Goal: Task Accomplishment & Management: Complete application form

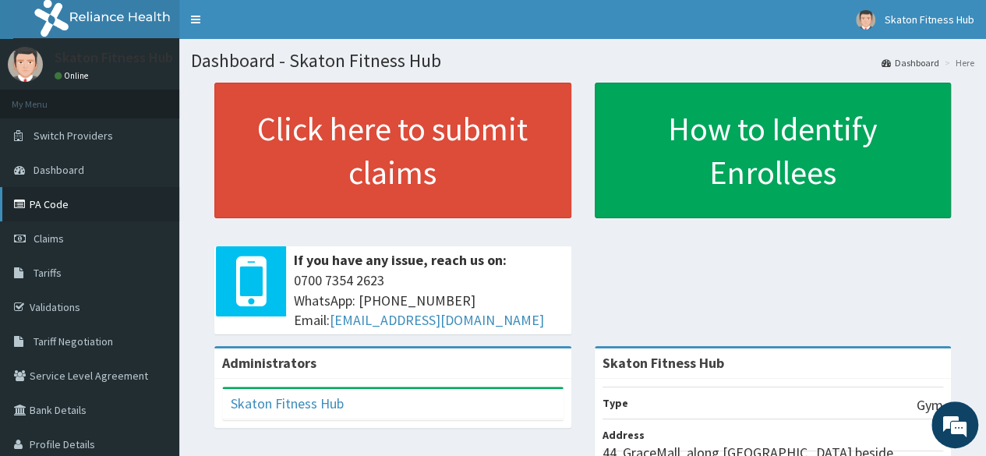
click at [64, 199] on link "PA Code" at bounding box center [89, 204] width 179 height 34
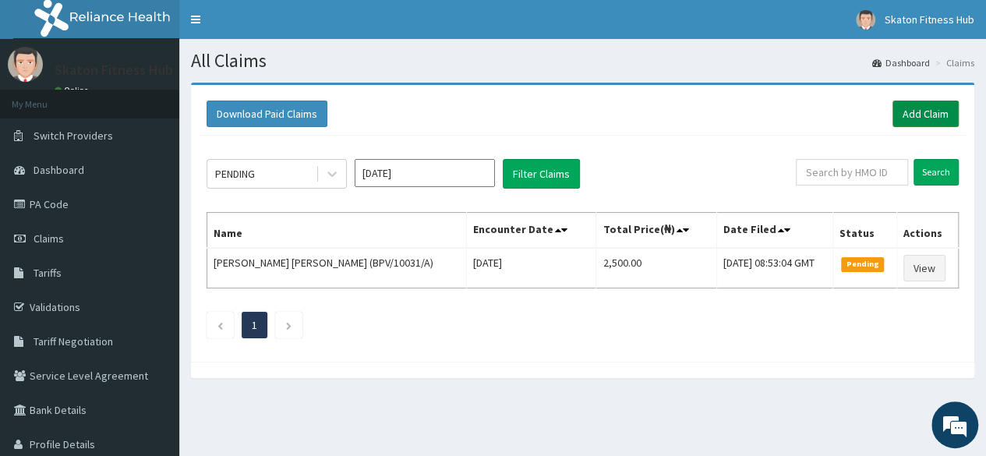
click at [933, 113] on link "Add Claim" at bounding box center [925, 114] width 66 height 26
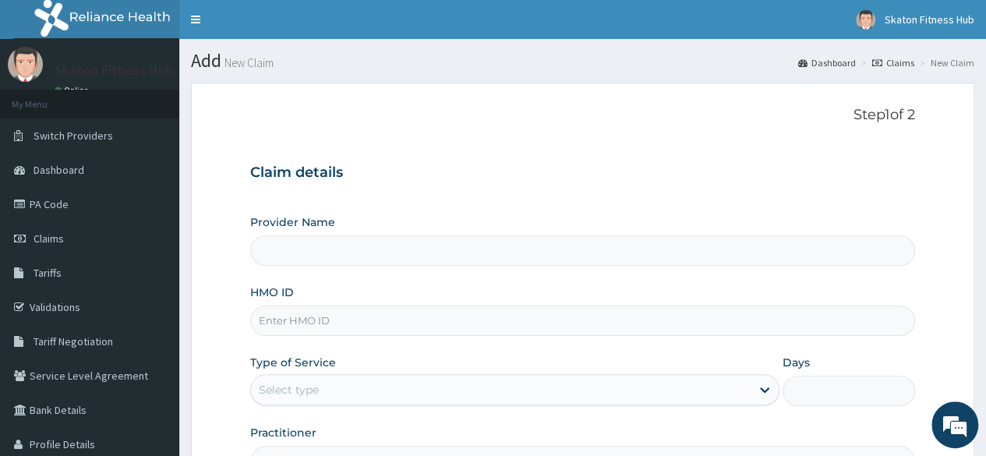
type input "Skaton Fitness Hub"
type input "1"
click at [312, 322] on input "HMO ID" at bounding box center [582, 320] width 665 height 30
paste input "Lukeman Abu PAY/10196/B"
click at [312, 322] on input "Lukeman Abu PAY/10196/B" at bounding box center [582, 320] width 665 height 30
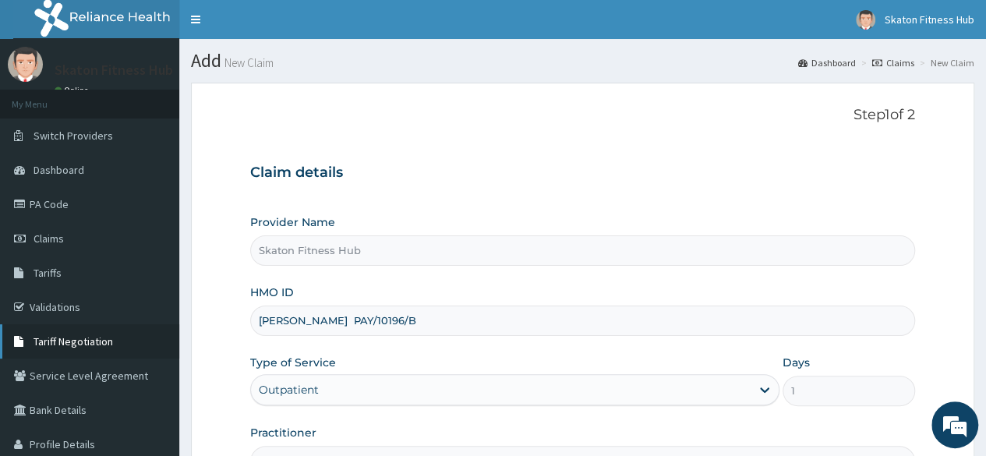
drag, startPoint x: 335, startPoint y: 319, endPoint x: 33, endPoint y: 331, distance: 302.6
click at [33, 331] on div "R EL Toggle navigation Skaton Fitness Hub Skaton Fitness Hub - members@skatonfi…" at bounding box center [493, 320] width 986 height 640
type input "PAY/10196/B"
click at [33, 331] on link "Tariff Negotiation" at bounding box center [89, 341] width 179 height 34
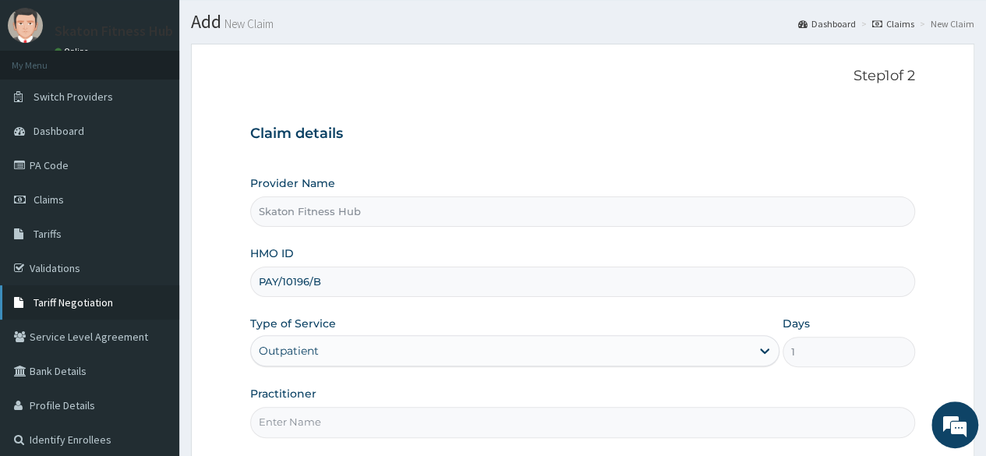
scroll to position [66, 0]
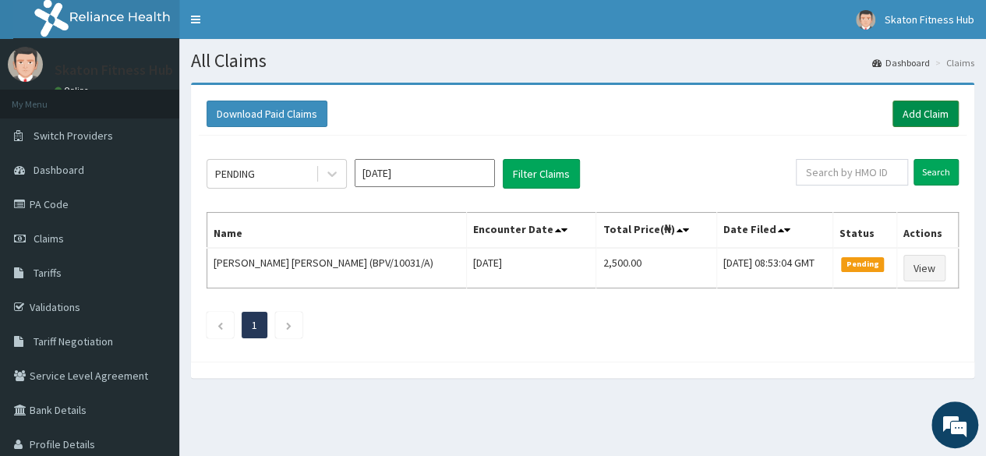
click at [925, 115] on link "Add Claim" at bounding box center [925, 114] width 66 height 26
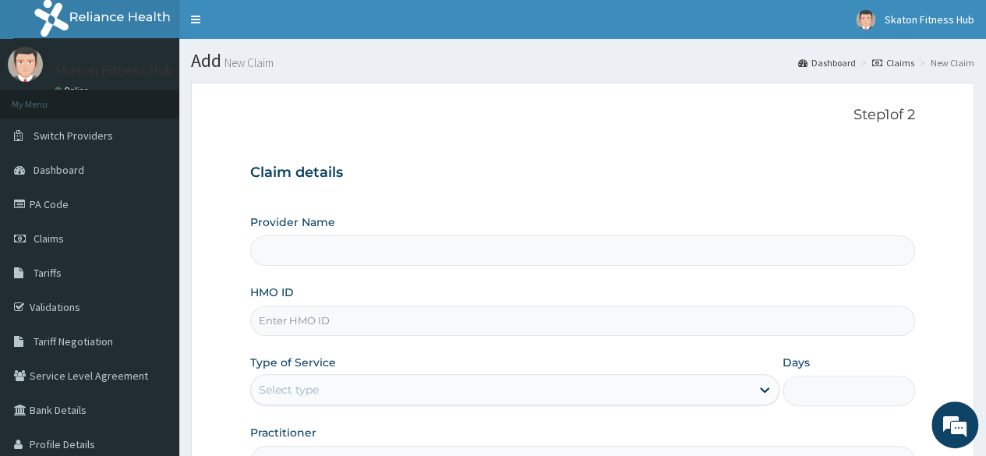
type input "Skaton Fitness Hub"
type input "1"
click at [273, 317] on input "HMO ID" at bounding box center [582, 320] width 665 height 30
paste input "Lukeman Abu PAY/10196/B"
click at [273, 317] on input "Lukeman Abu PAY/10196/B" at bounding box center [582, 320] width 665 height 30
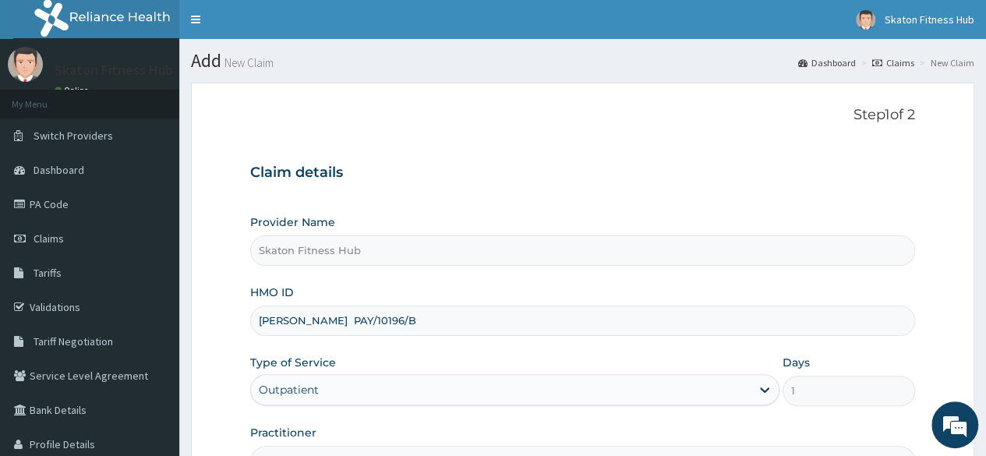
click at [334, 322] on input "Lukeman Abu PAY/10196/B" at bounding box center [582, 320] width 665 height 30
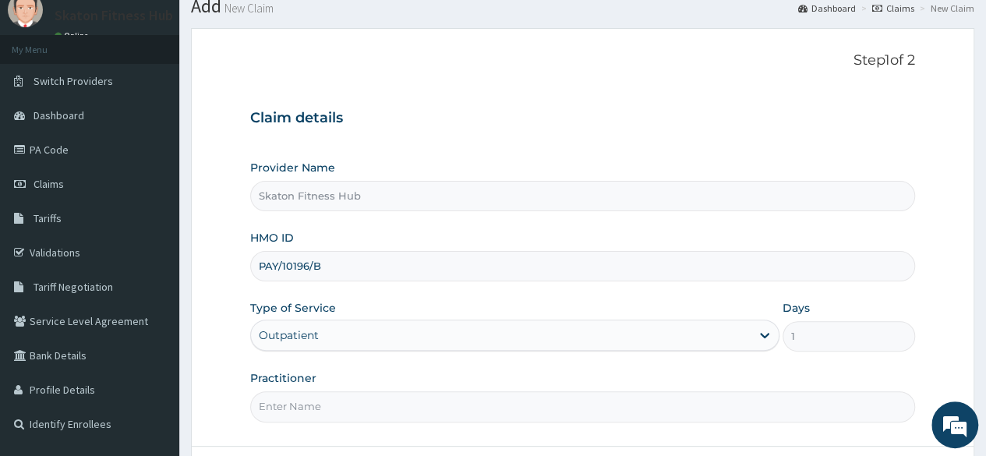
scroll to position [55, 0]
type input "PAY/10196/B"
click at [282, 409] on input "Practitioner" at bounding box center [582, 405] width 665 height 30
paste input "Lukeman Abu PAY/10196/B"
drag, startPoint x: 333, startPoint y: 406, endPoint x: 418, endPoint y: 400, distance: 85.9
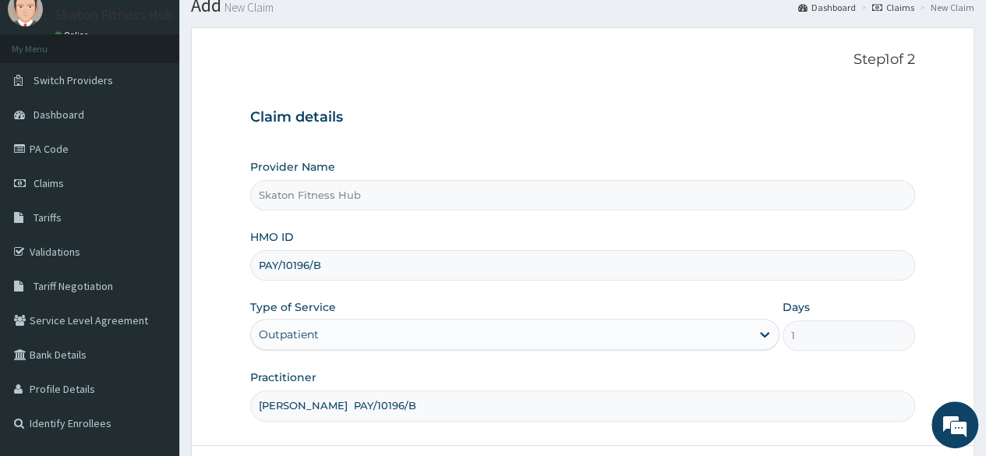
click at [418, 400] on input "Lukeman Abu PAY/10196/B" at bounding box center [582, 405] width 665 height 30
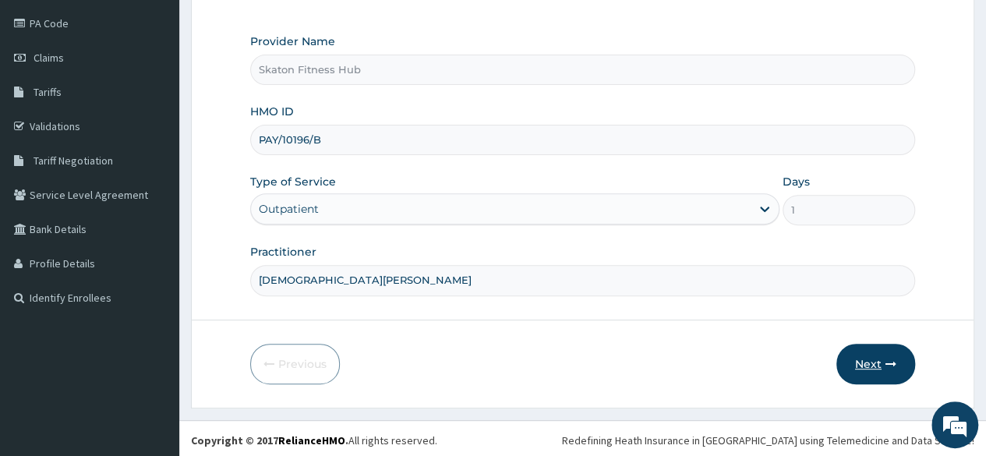
type input "Lukeman Abu"
click at [854, 372] on button "Next" at bounding box center [875, 364] width 79 height 41
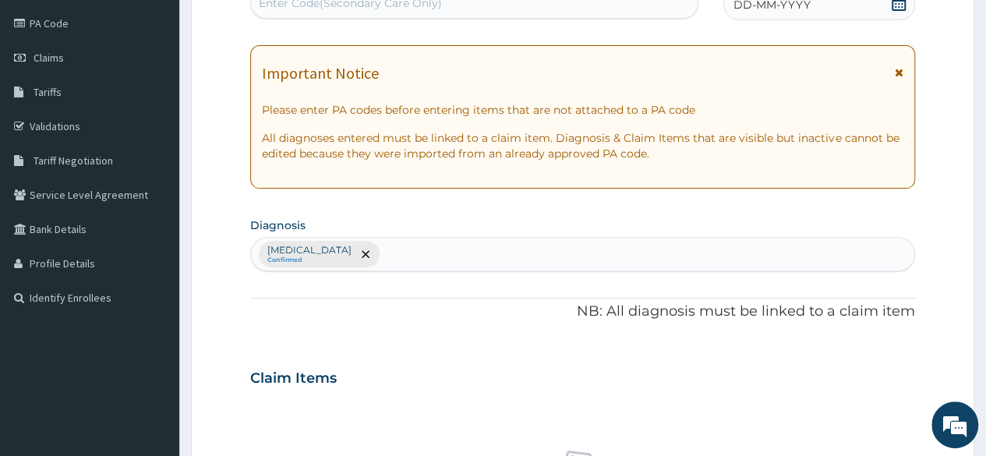
scroll to position [0, 0]
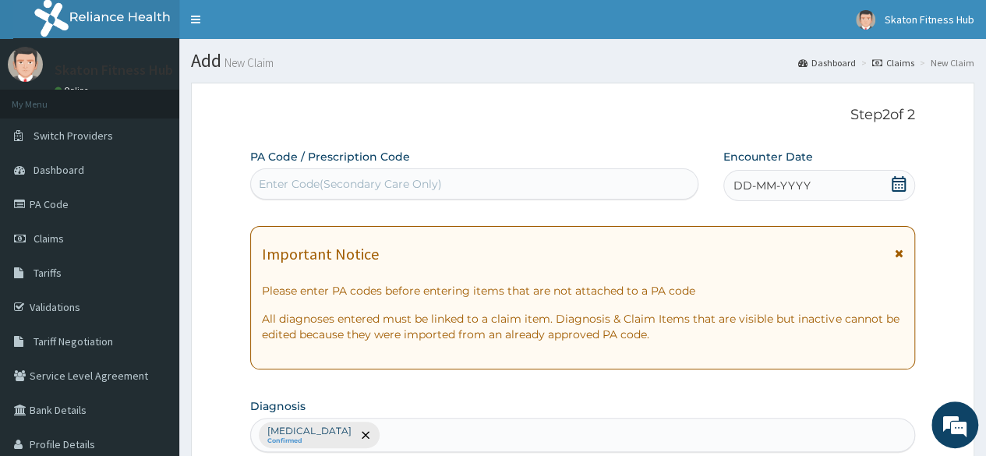
click at [281, 178] on div "Enter Code(Secondary Care Only)" at bounding box center [350, 184] width 183 height 16
paste input "PA/A8A63E"
type input "PA/A8A63E"
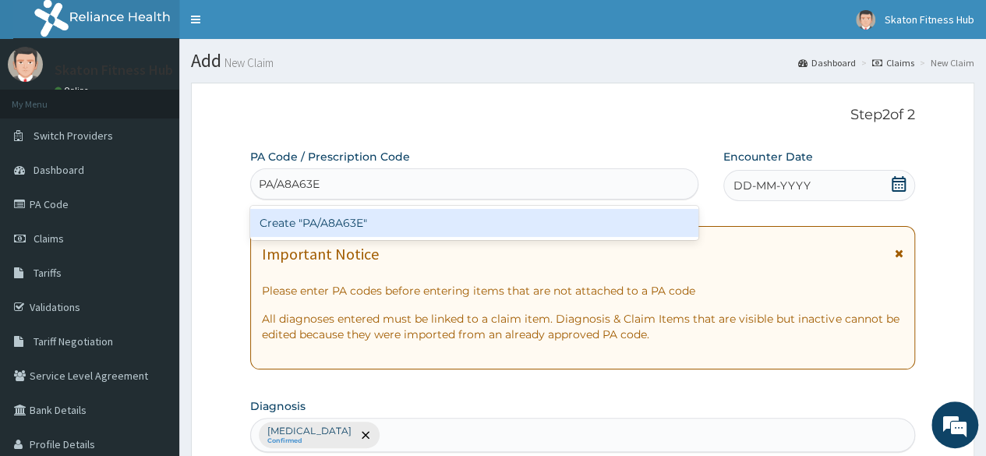
click at [285, 234] on div "Create "PA/A8A63E"" at bounding box center [473, 223] width 447 height 28
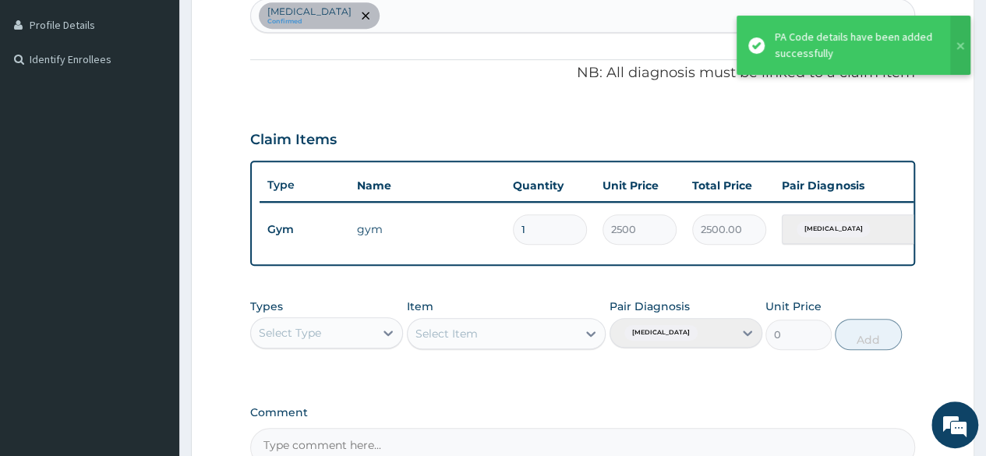
scroll to position [603, 0]
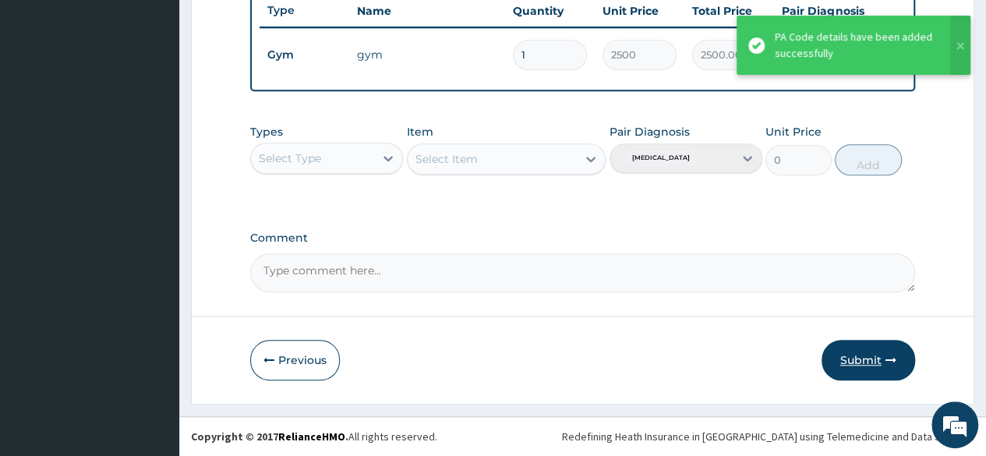
click at [850, 365] on button "Submit" at bounding box center [868, 360] width 94 height 41
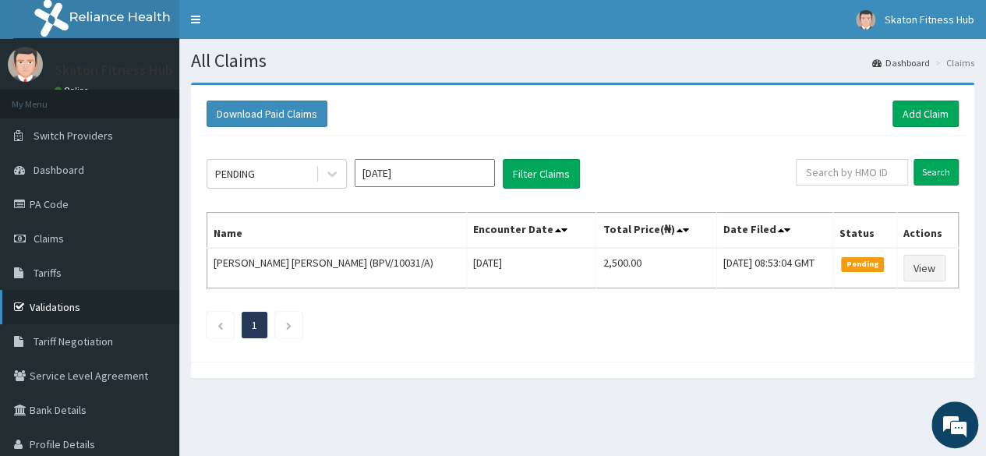
click at [65, 300] on link "Validations" at bounding box center [89, 307] width 179 height 34
click at [893, 110] on link "Add Claim" at bounding box center [925, 114] width 66 height 26
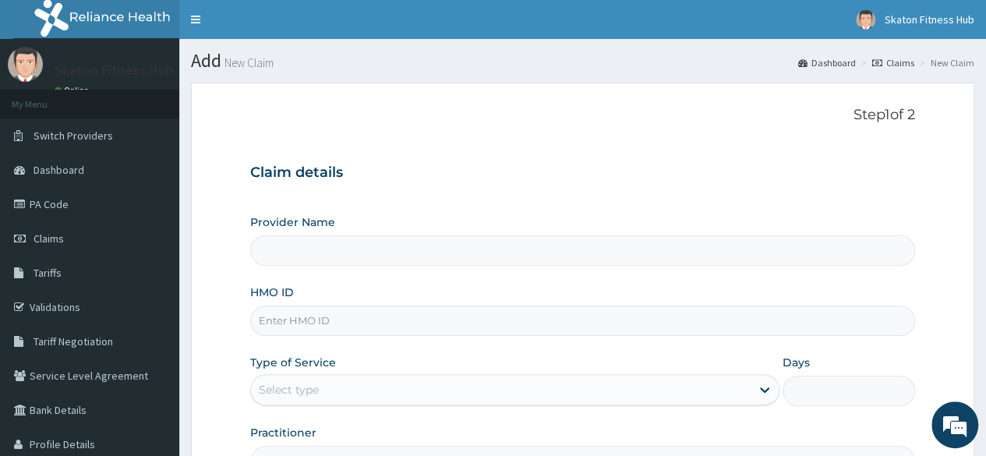
click at [265, 339] on div "Provider Name HMO ID Type of Service Select type Days Practitioner" at bounding box center [582, 345] width 665 height 262
click at [265, 326] on input "HMO ID" at bounding box center [582, 320] width 665 height 30
paste input "KUD/10247/A [PERSON_NAME]"
type input "KUD/10247/A [PERSON_NAME]"
type input "Skaton Fitness Hub"
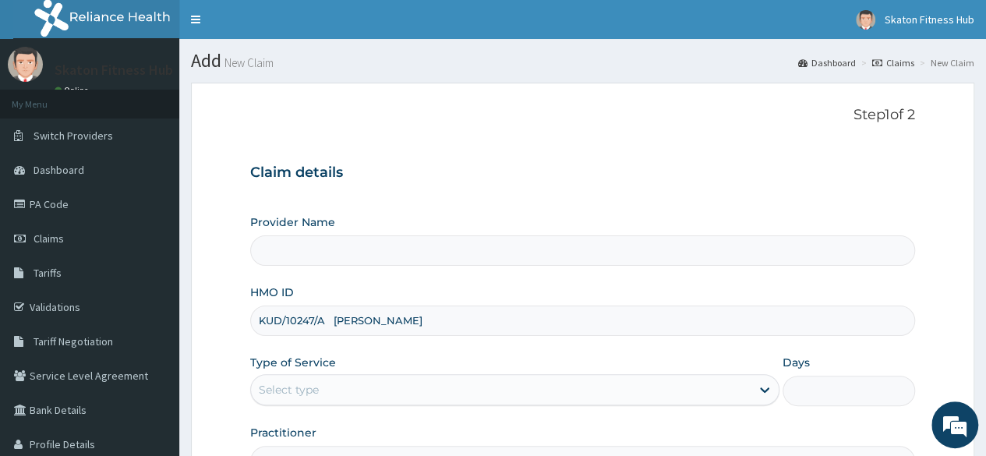
type input "1"
drag, startPoint x: 329, startPoint y: 316, endPoint x: 503, endPoint y: 313, distance: 173.8
click at [503, 313] on input "KUD/10247/A [PERSON_NAME]" at bounding box center [582, 320] width 665 height 30
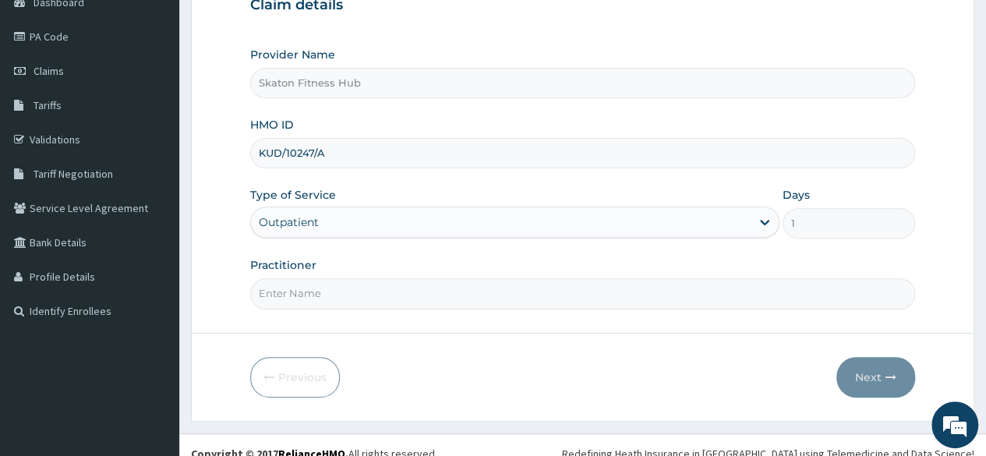
scroll to position [168, 0]
type input "KUD/10247/A"
click at [266, 297] on input "Practitioner" at bounding box center [582, 292] width 665 height 30
paste input "KUD/10247/A Mohammed Hassan"
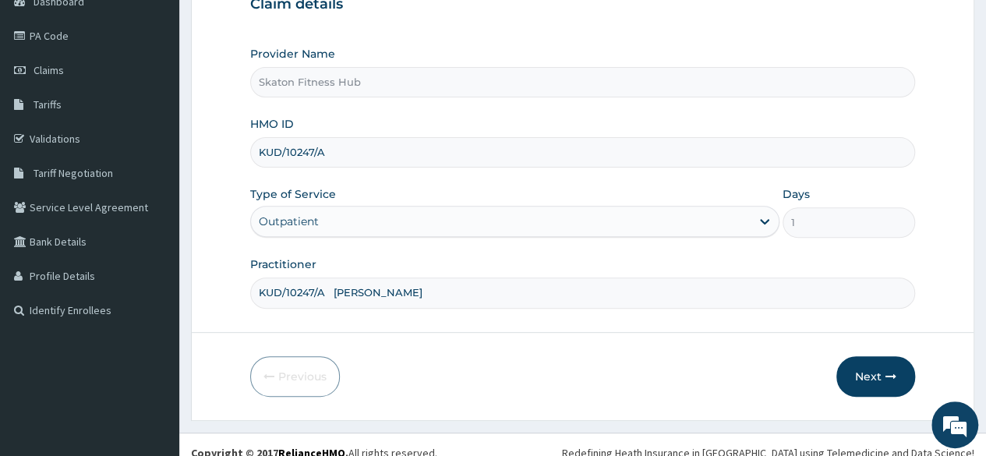
click at [266, 297] on input "KUD/10247/A Mohammed Hassan" at bounding box center [582, 292] width 665 height 30
drag, startPoint x: 348, startPoint y: 293, endPoint x: 69, endPoint y: 290, distance: 279.0
click at [69, 290] on div "R EL Toggle navigation Skaton Fitness Hub Skaton Fitness Hub - members@skatonfi…" at bounding box center [493, 152] width 986 height 640
type input "Mohammed Hassan"
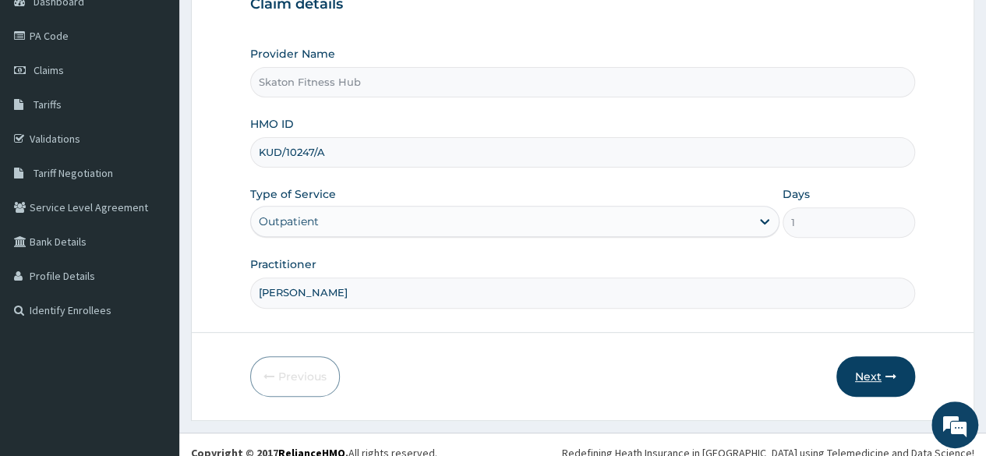
click at [873, 386] on button "Next" at bounding box center [875, 376] width 79 height 41
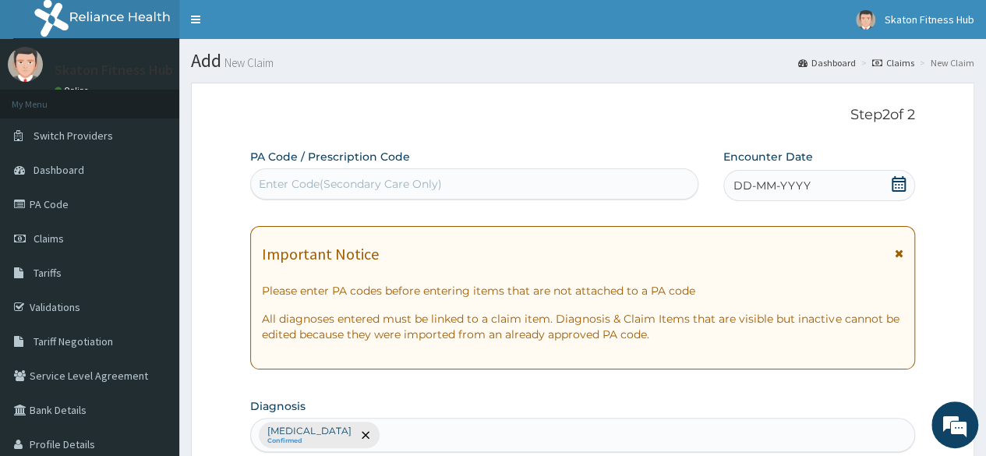
click at [321, 181] on div "Enter Code(Secondary Care Only)" at bounding box center [350, 184] width 183 height 16
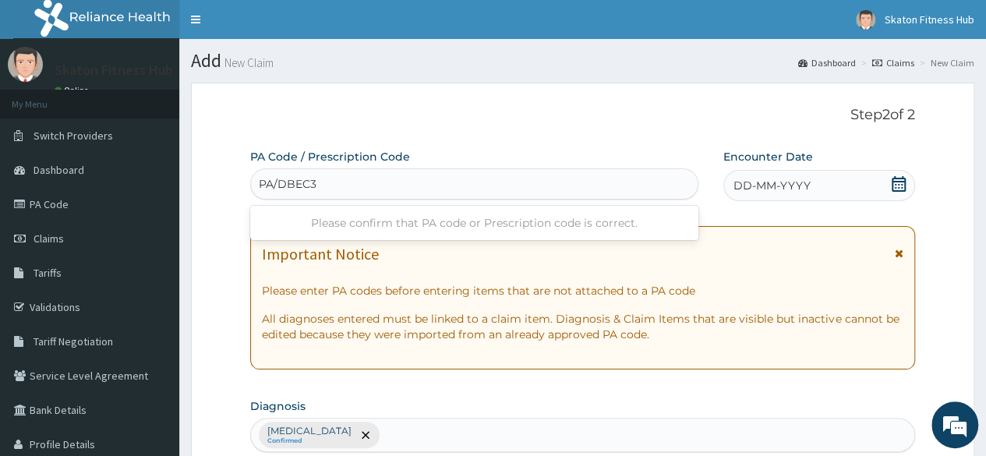
type input "PA/DBEC35"
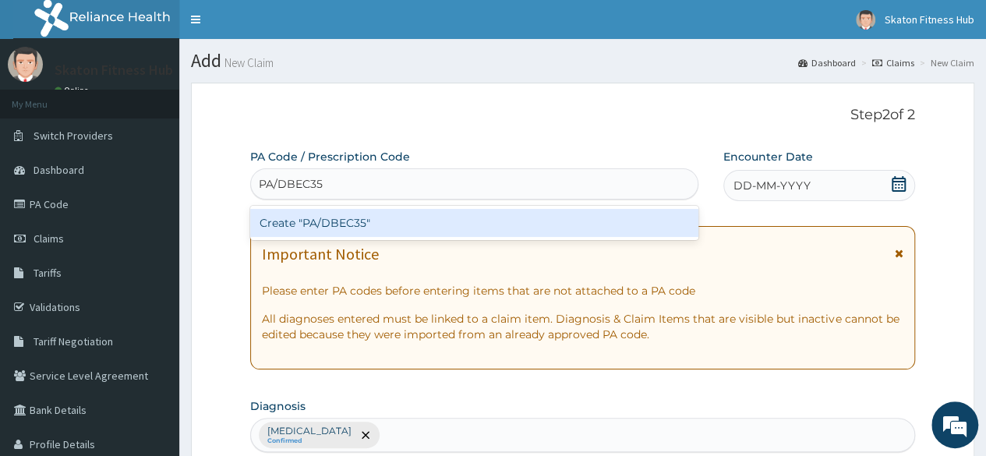
click at [384, 218] on div "Create "PA/DBEC35"" at bounding box center [473, 223] width 447 height 28
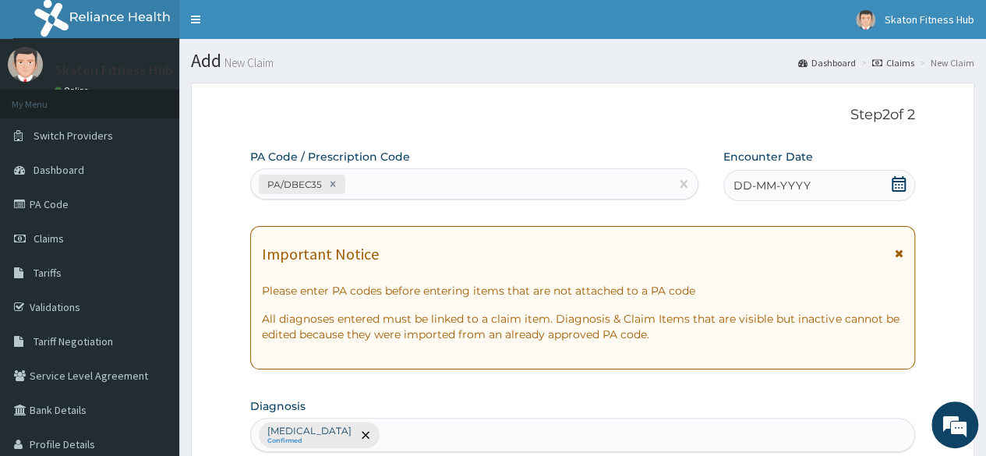
click at [893, 192] on span at bounding box center [899, 185] width 16 height 19
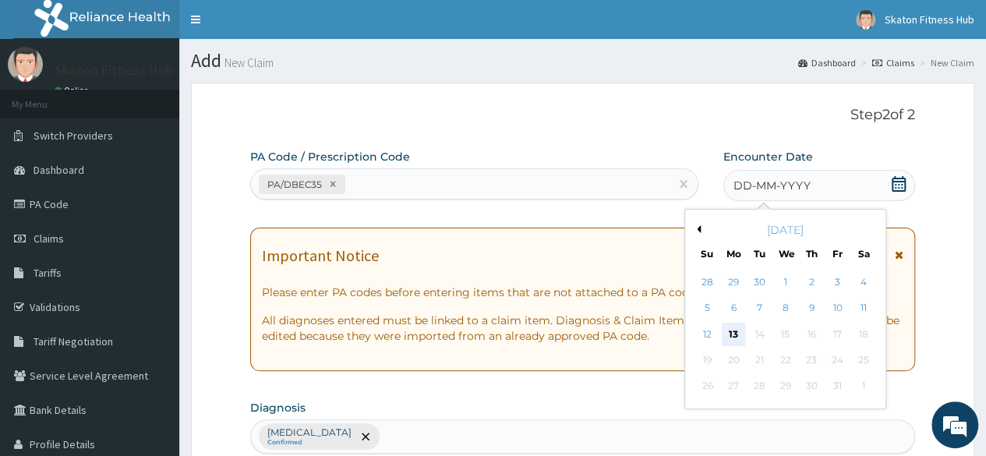
click at [730, 336] on div "13" at bounding box center [733, 334] width 23 height 23
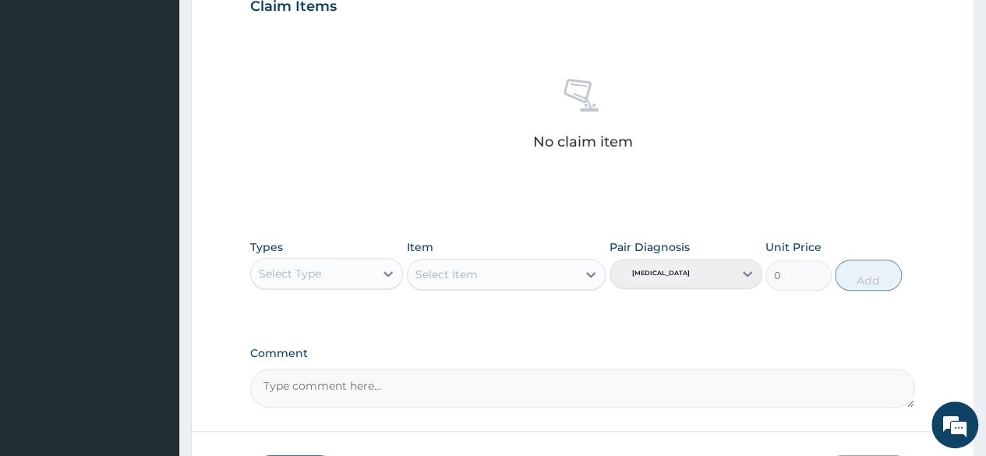
scroll to position [572, 0]
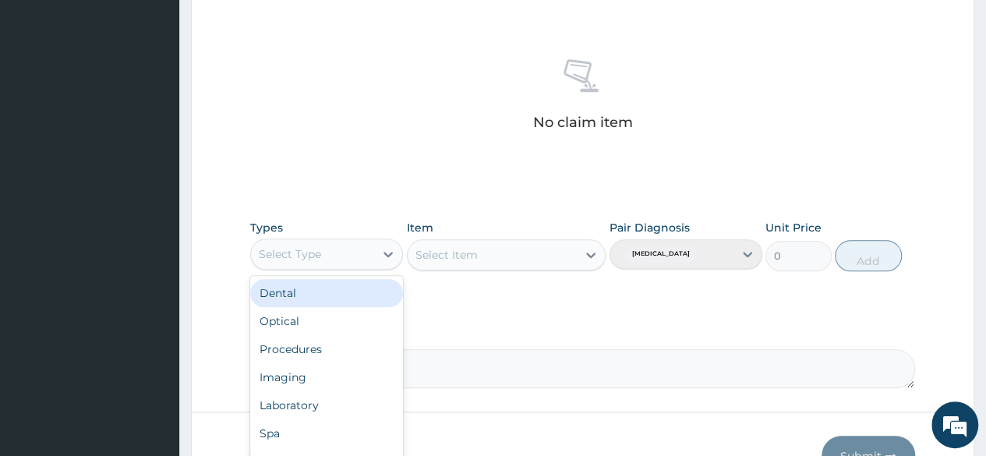
click at [331, 245] on div "Select Type" at bounding box center [312, 254] width 123 height 25
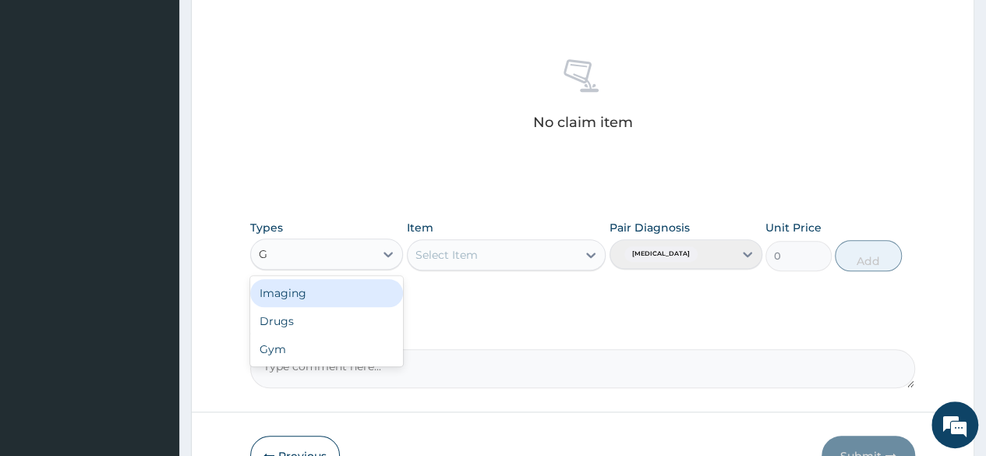
type input "GY"
click at [336, 294] on div "Gym" at bounding box center [326, 293] width 153 height 28
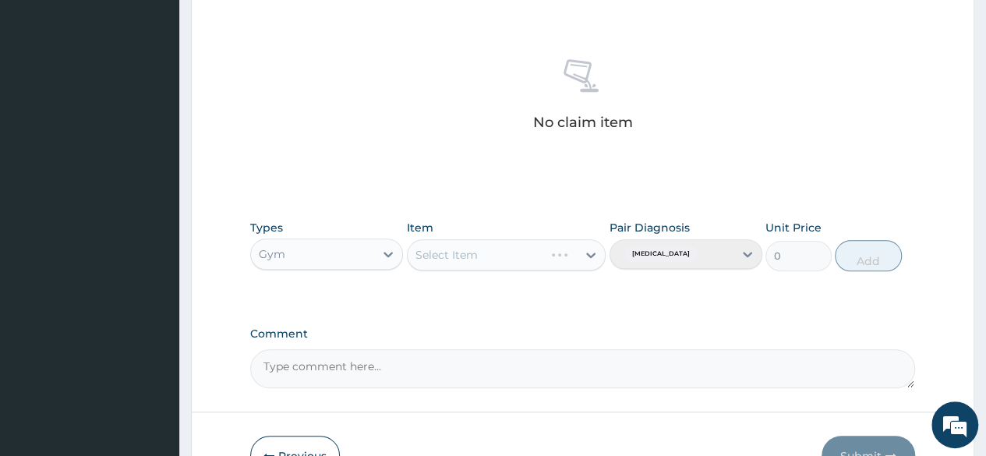
click at [473, 259] on div "Select Item" at bounding box center [506, 254] width 199 height 31
click at [473, 256] on div "Select Item" at bounding box center [446, 255] width 62 height 16
click at [468, 297] on div "GYM" at bounding box center [506, 294] width 199 height 28
click at [849, 256] on button "Add" at bounding box center [868, 255] width 66 height 31
type input "0"
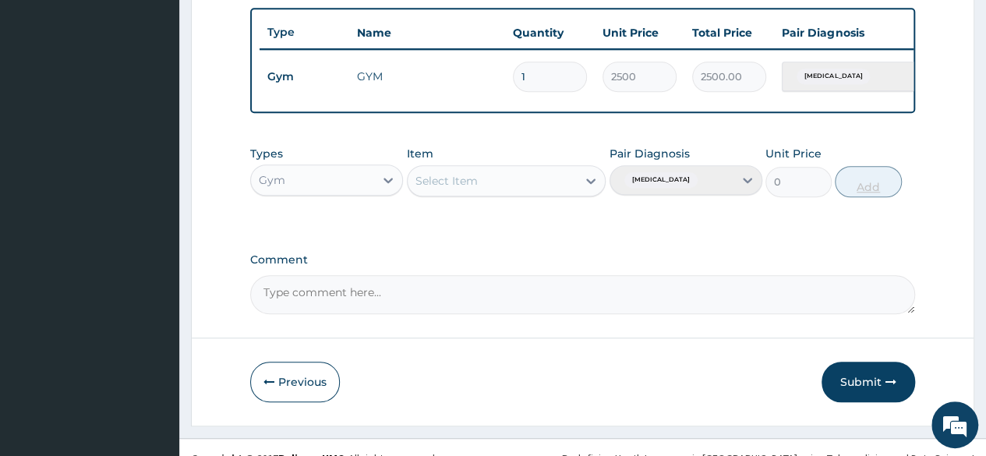
scroll to position [603, 0]
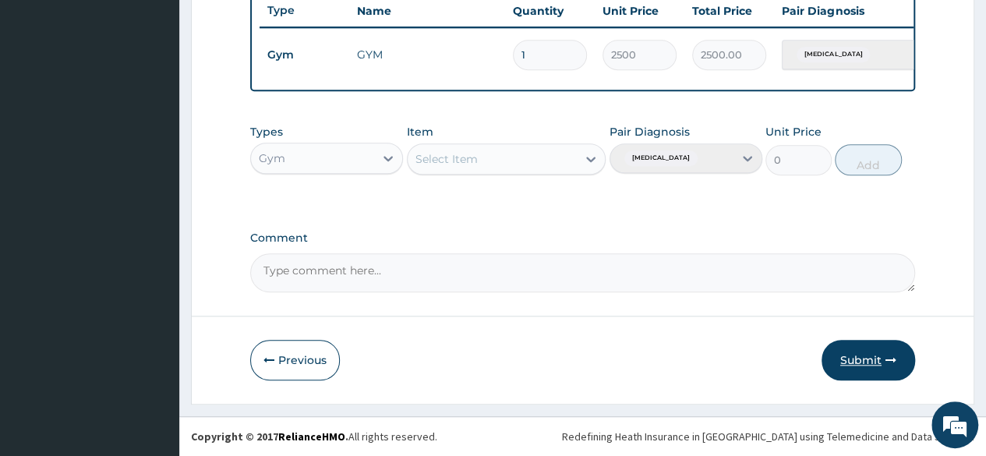
click at [861, 357] on button "Submit" at bounding box center [868, 360] width 94 height 41
